Goal: Information Seeking & Learning: Learn about a topic

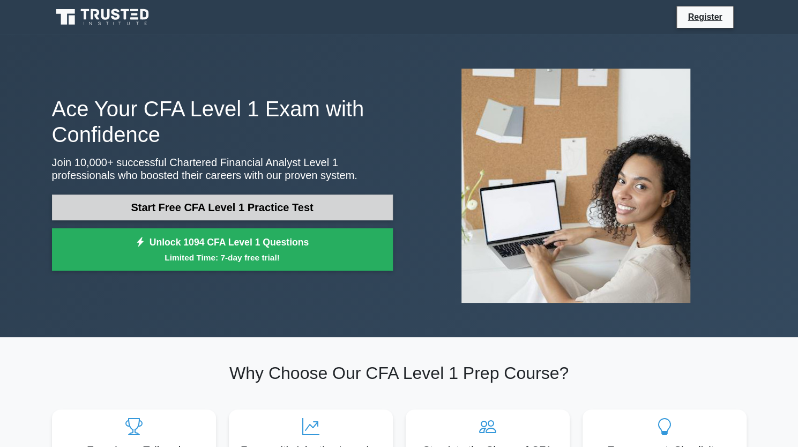
click at [221, 207] on link "Start Free CFA Level 1 Practice Test" at bounding box center [222, 207] width 341 height 26
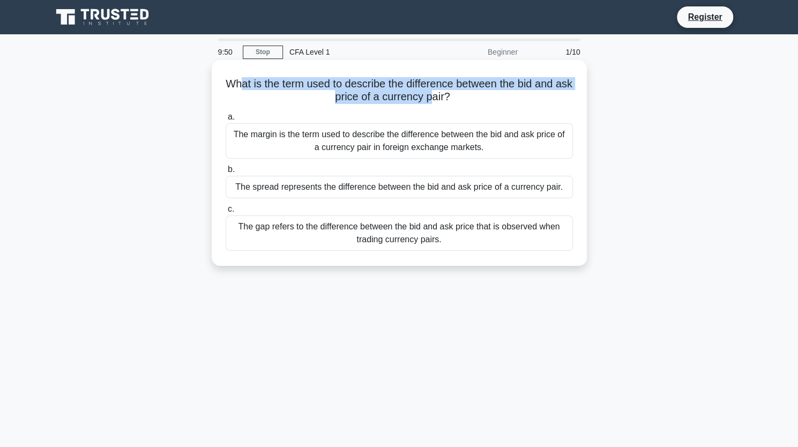
drag, startPoint x: 246, startPoint y: 86, endPoint x: 439, endPoint y: 93, distance: 193.5
click at [439, 93] on h5 "What is the term used to describe the difference between the bid and ask price …" at bounding box center [398, 90] width 349 height 27
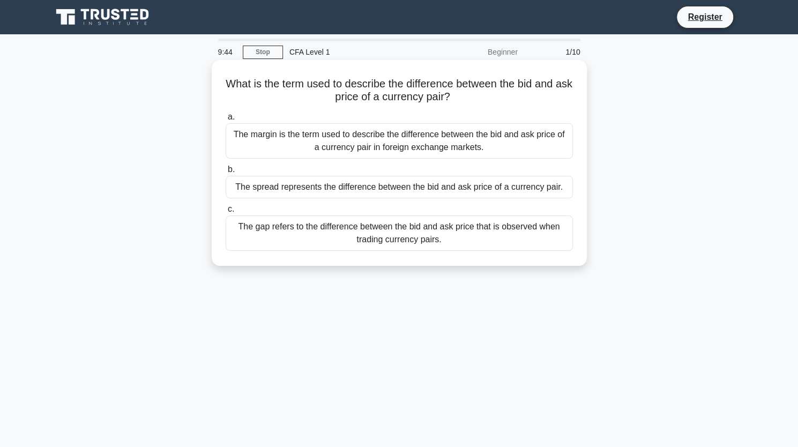
drag, startPoint x: 210, startPoint y: 130, endPoint x: 446, endPoint y: 153, distance: 236.7
click at [446, 153] on div "What is the term used to describe the difference between the bid and ask price …" at bounding box center [399, 172] width 707 height 219
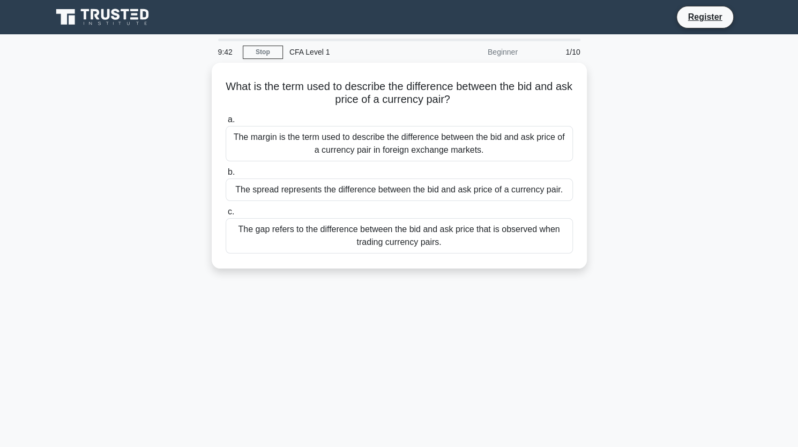
click at [184, 206] on div "What is the term used to describe the difference between the bid and ask price …" at bounding box center [399, 172] width 707 height 219
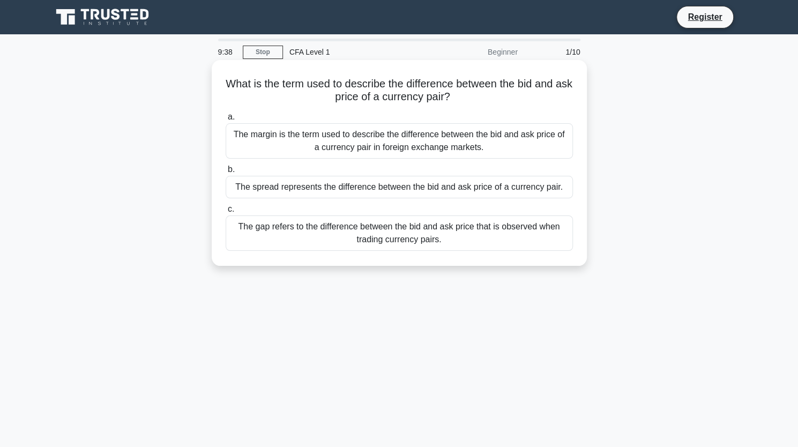
click at [325, 189] on div "The spread represents the difference between the bid and ask price of a currenc…" at bounding box center [398, 187] width 347 height 22
click at [225, 173] on input "b. The spread represents the difference between the bid and ask price of a curr…" at bounding box center [225, 169] width 0 height 7
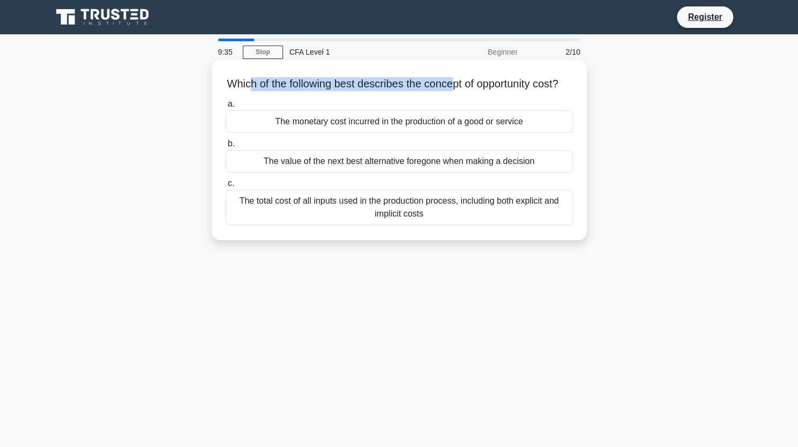
drag, startPoint x: 253, startPoint y: 79, endPoint x: 461, endPoint y: 65, distance: 208.3
click at [461, 65] on div "Which of the following best describes the concept of opportunity cost? .spinner…" at bounding box center [399, 149] width 366 height 171
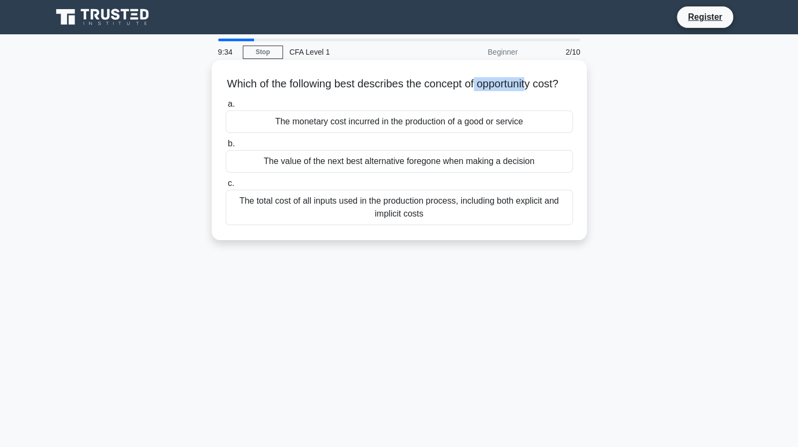
drag, startPoint x: 483, startPoint y: 73, endPoint x: 540, endPoint y: 80, distance: 58.3
click at [540, 80] on div "Which of the following best describes the concept of opportunity cost? .spinner…" at bounding box center [399, 149] width 366 height 171
drag, startPoint x: 254, startPoint y: 93, endPoint x: 303, endPoint y: 90, distance: 49.3
click at [303, 90] on h5 "Which of the following best describes the concept of opportunity cost? .spinner…" at bounding box center [398, 84] width 349 height 14
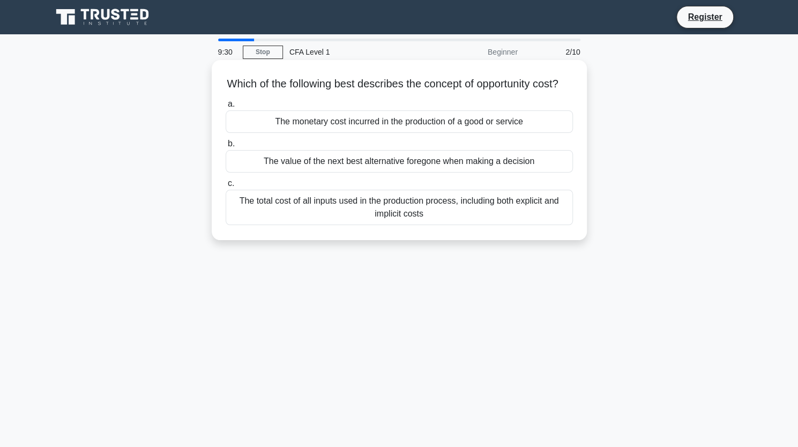
click at [303, 90] on h5 "Which of the following best describes the concept of opportunity cost? .spinner…" at bounding box center [398, 84] width 349 height 14
click at [296, 172] on div "The value of the next best alternative foregone when making a decision" at bounding box center [398, 161] width 347 height 22
click at [225, 147] on input "b. The value of the next best alternative foregone when making a decision" at bounding box center [225, 143] width 0 height 7
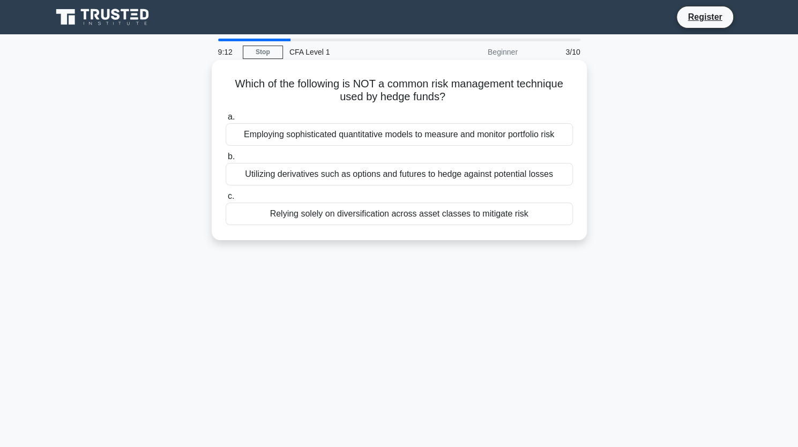
drag, startPoint x: 387, startPoint y: 85, endPoint x: 448, endPoint y: 99, distance: 62.1
click at [448, 99] on h5 "Which of the following is NOT a common risk management technique used by hedge …" at bounding box center [398, 90] width 349 height 27
drag, startPoint x: 209, startPoint y: 126, endPoint x: 347, endPoint y: 104, distance: 139.8
click at [347, 104] on div "Which of the following is NOT a common risk management technique used by hedge …" at bounding box center [399, 159] width 707 height 193
click at [347, 104] on div "Which of the following is NOT a common risk management technique used by hedge …" at bounding box center [399, 149] width 366 height 171
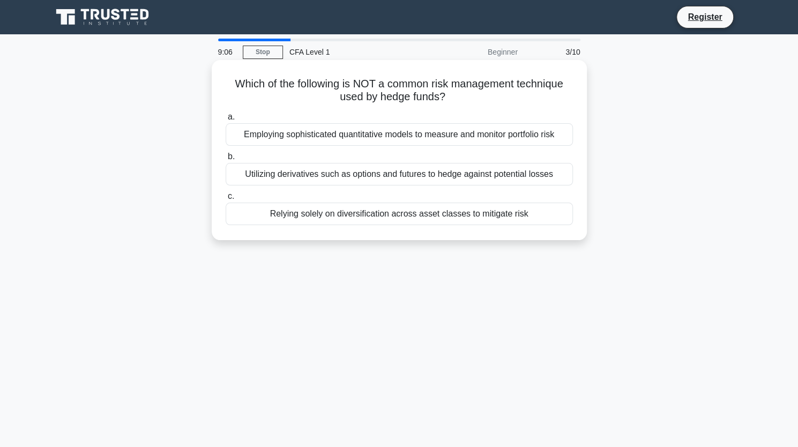
drag, startPoint x: 401, startPoint y: 109, endPoint x: 448, endPoint y: 110, distance: 46.6
click at [448, 110] on div "a. Employing sophisticated quantitative models to measure and monitor portfolio…" at bounding box center [399, 167] width 360 height 119
click at [350, 216] on div "Relying solely on diversification across asset classes to mitigate risk" at bounding box center [398, 213] width 347 height 22
click at [225, 200] on input "c. Relying solely on diversification across asset classes to mitigate risk" at bounding box center [225, 196] width 0 height 7
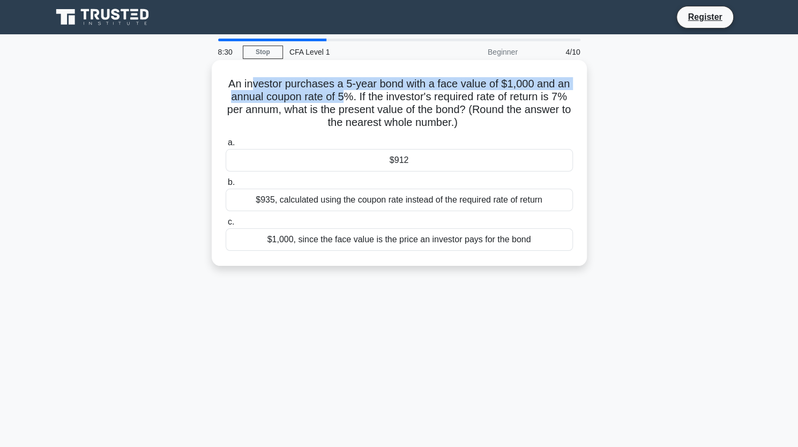
drag, startPoint x: 252, startPoint y: 81, endPoint x: 343, endPoint y: 97, distance: 92.5
click at [343, 97] on h5 "An investor purchases a 5-year bond with a face value of $1,000 and an annual c…" at bounding box center [398, 103] width 349 height 52
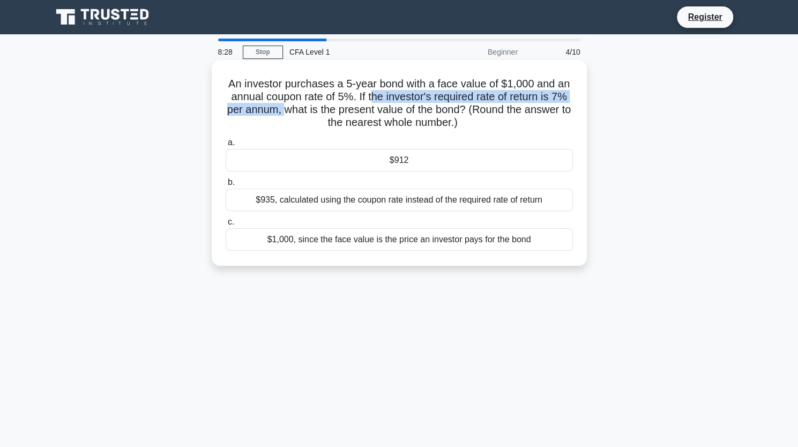
drag, startPoint x: 368, startPoint y: 95, endPoint x: 287, endPoint y: 106, distance: 82.1
click at [287, 106] on h5 "An investor purchases a 5-year bond with a face value of $1,000 and an annual c…" at bounding box center [398, 103] width 349 height 52
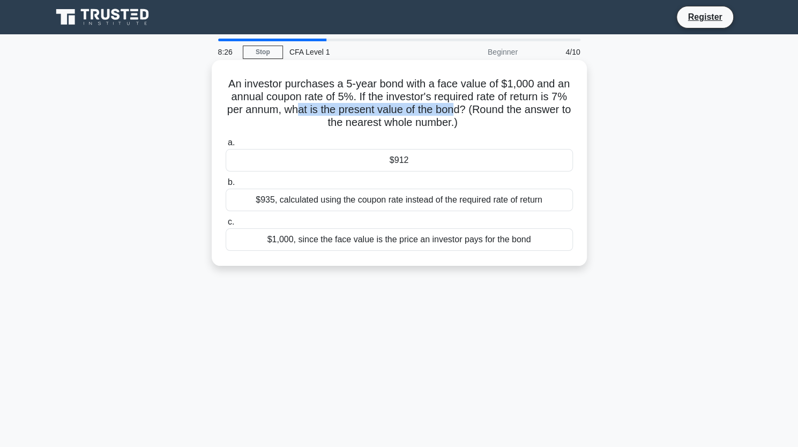
drag, startPoint x: 300, startPoint y: 106, endPoint x: 470, endPoint y: 112, distance: 169.9
click at [470, 112] on h5 "An investor purchases a 5-year bond with a face value of $1,000 and an annual c…" at bounding box center [398, 103] width 349 height 52
drag, startPoint x: 497, startPoint y: 109, endPoint x: 565, endPoint y: 107, distance: 67.5
click at [565, 107] on h5 "An investor purchases a 5-year bond with a face value of $1,000 and an annual c…" at bounding box center [398, 103] width 349 height 52
click at [584, 118] on div "An investor purchases a 5-year bond with a face value of $1,000 and an annual c…" at bounding box center [399, 163] width 375 height 206
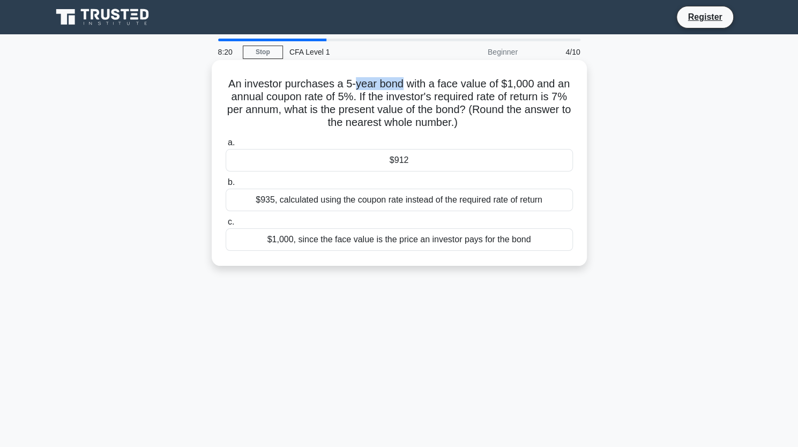
drag, startPoint x: 357, startPoint y: 85, endPoint x: 405, endPoint y: 85, distance: 48.2
click at [405, 85] on h5 "An investor purchases a 5-year bond with a face value of $1,000 and an annual c…" at bounding box center [398, 103] width 349 height 52
drag, startPoint x: 417, startPoint y: 85, endPoint x: 456, endPoint y: 88, distance: 39.8
click at [456, 88] on h5 "An investor purchases a 5-year bond with a face value of $1,000 and an annual c…" at bounding box center [398, 103] width 349 height 52
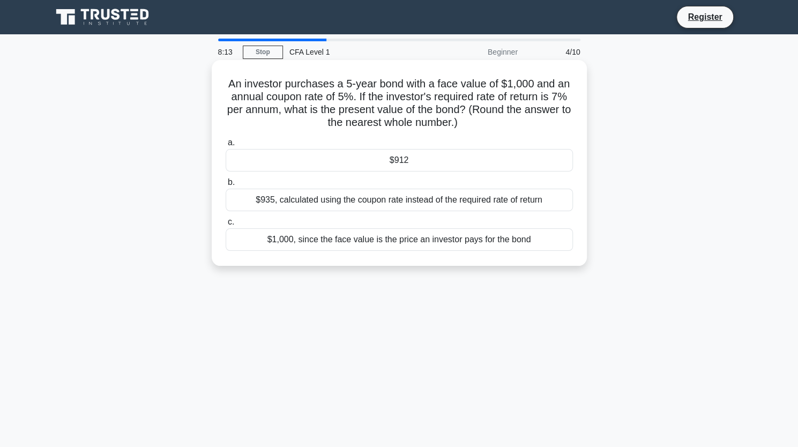
click at [456, 88] on h5 "An investor purchases a 5-year bond with a face value of $1,000 and an annual c…" at bounding box center [398, 103] width 349 height 52
click at [390, 163] on div "$912" at bounding box center [398, 160] width 347 height 22
click at [225, 146] on input "a. $912" at bounding box center [225, 142] width 0 height 7
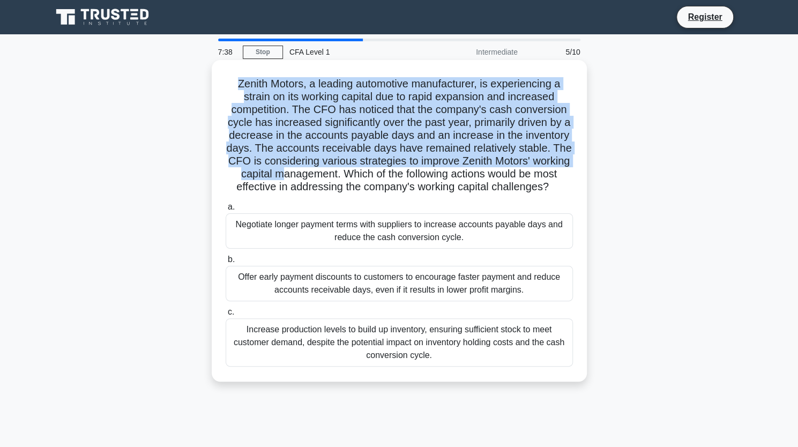
drag, startPoint x: 230, startPoint y: 78, endPoint x: 316, endPoint y: 172, distance: 127.4
click at [316, 172] on h5 "Zenith Motors, a leading automotive manufacturer, is experiencing a strain on i…" at bounding box center [398, 135] width 349 height 117
click at [239, 72] on div "Zenith Motors, a leading automotive manufacturer, is experiencing a strain on i…" at bounding box center [399, 220] width 366 height 313
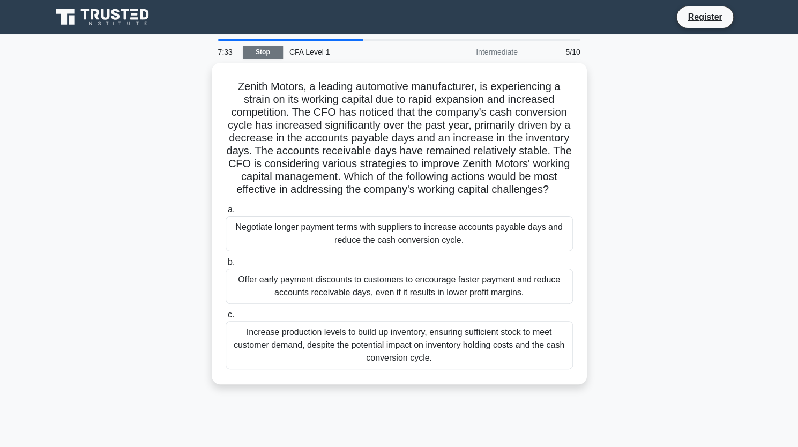
click at [253, 56] on link "Stop" at bounding box center [263, 52] width 40 height 13
